Goal: Navigation & Orientation: Find specific page/section

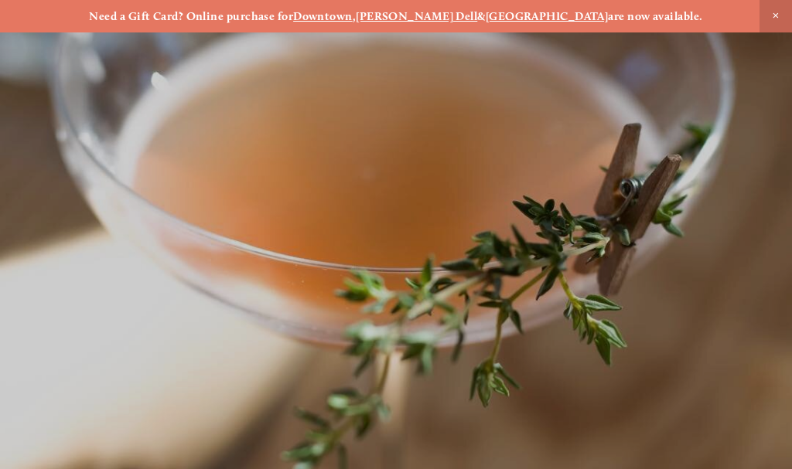
scroll to position [-56, 0]
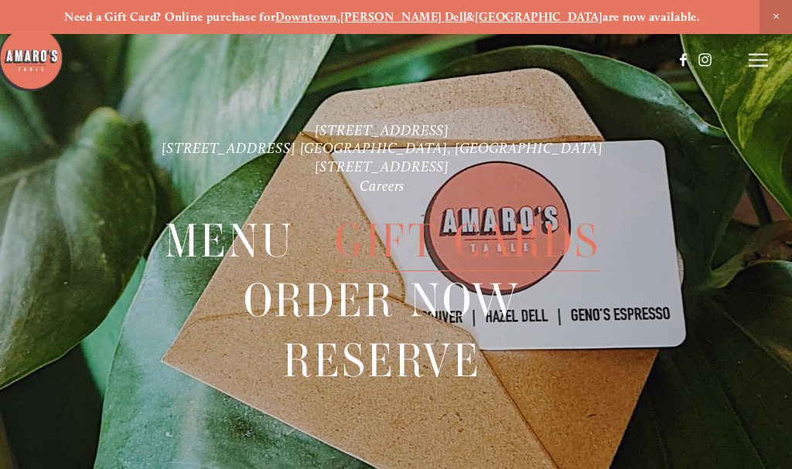
scroll to position [15, 0]
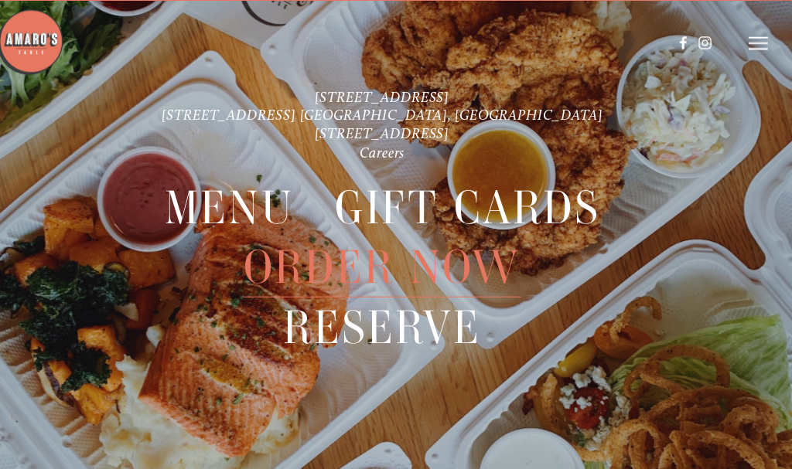
click at [749, 51] on icon at bounding box center [758, 58] width 19 height 14
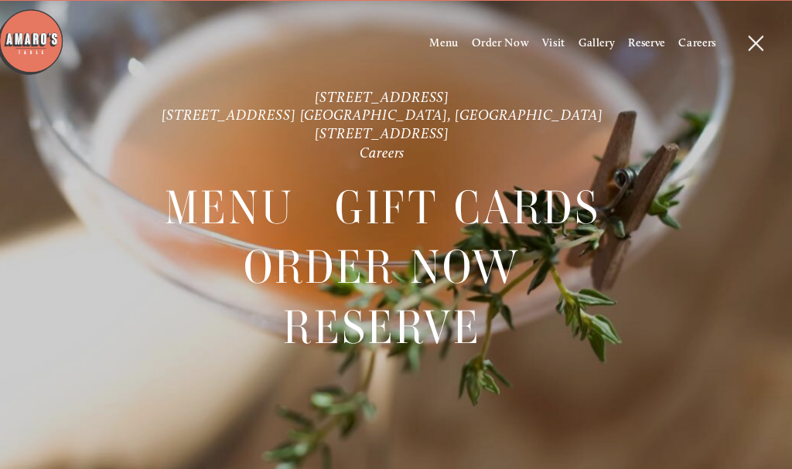
click at [442, 51] on span "Menu" at bounding box center [456, 57] width 29 height 13
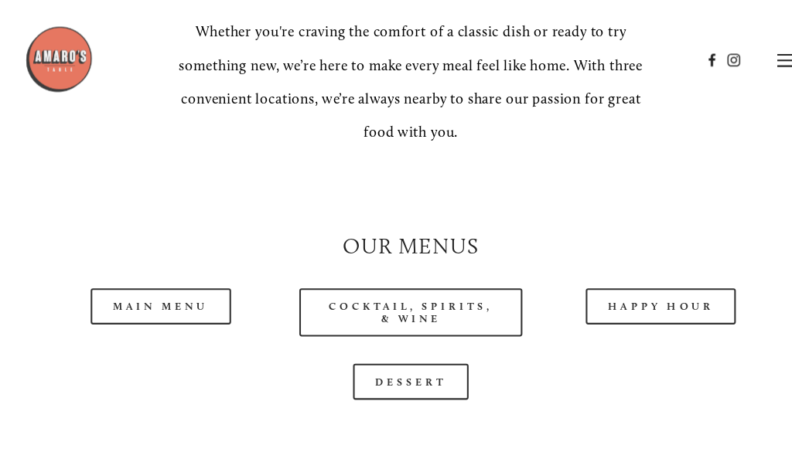
scroll to position [1169, 0]
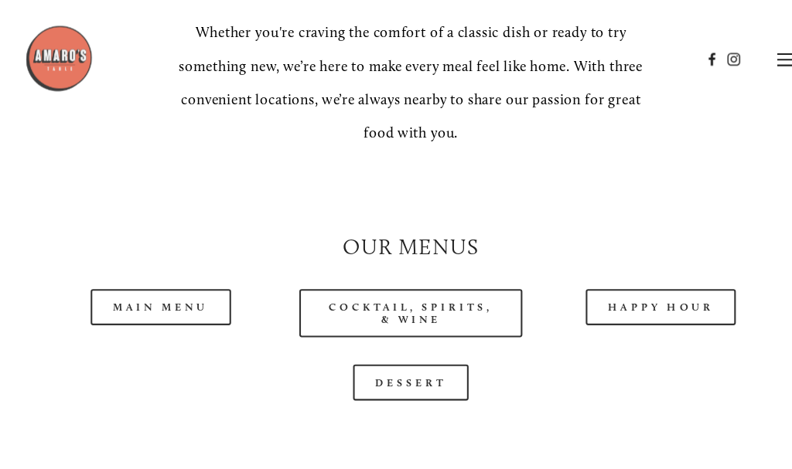
click at [655, 279] on link "Happy Hour" at bounding box center [637, 296] width 145 height 35
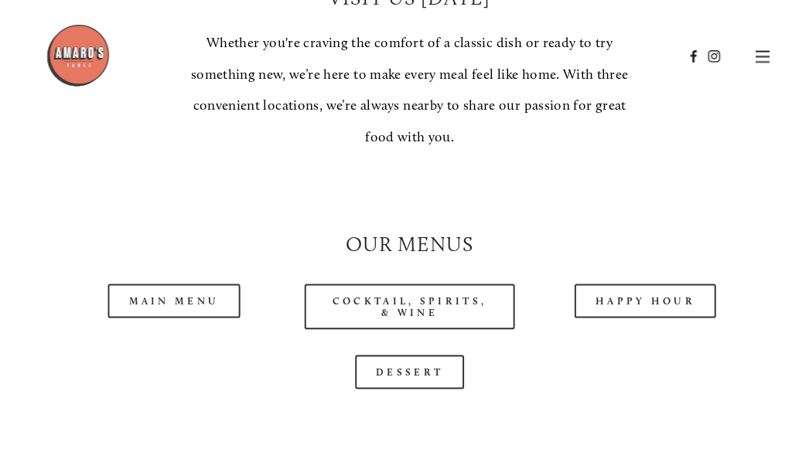
scroll to position [1158, 0]
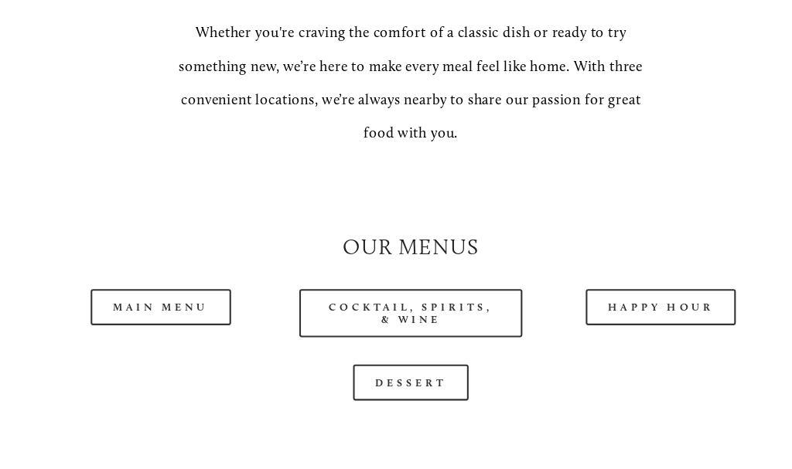
click at [121, 291] on link "Main Menu" at bounding box center [154, 308] width 135 height 35
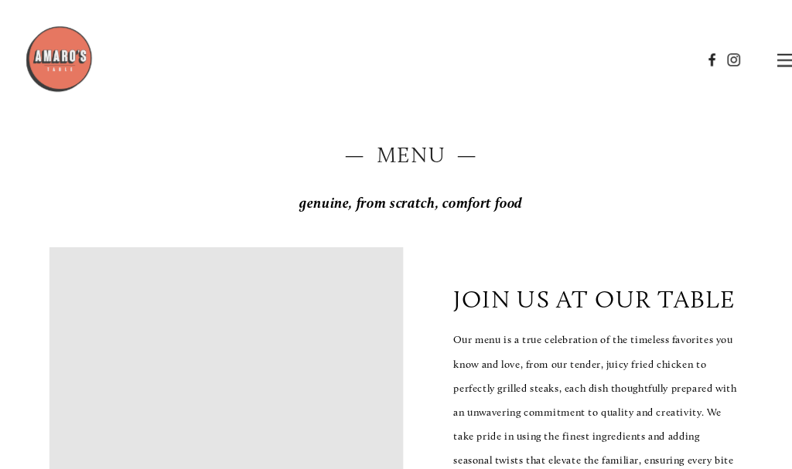
scroll to position [0, 0]
